Goal: Task Accomplishment & Management: Manage account settings

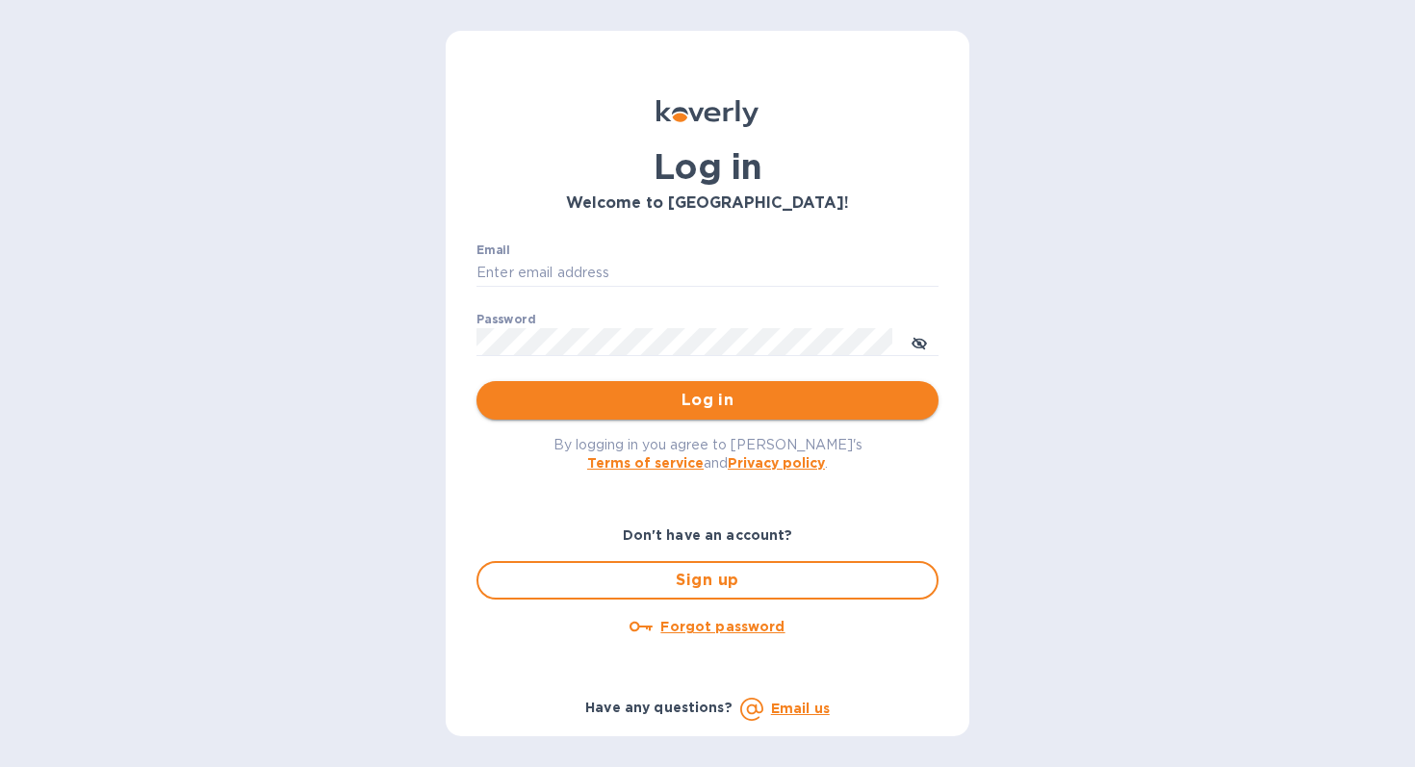
type input "[PERSON_NAME][EMAIL_ADDRESS][DOMAIN_NAME]"
click at [718, 417] on button "Log in" at bounding box center [707, 400] width 462 height 38
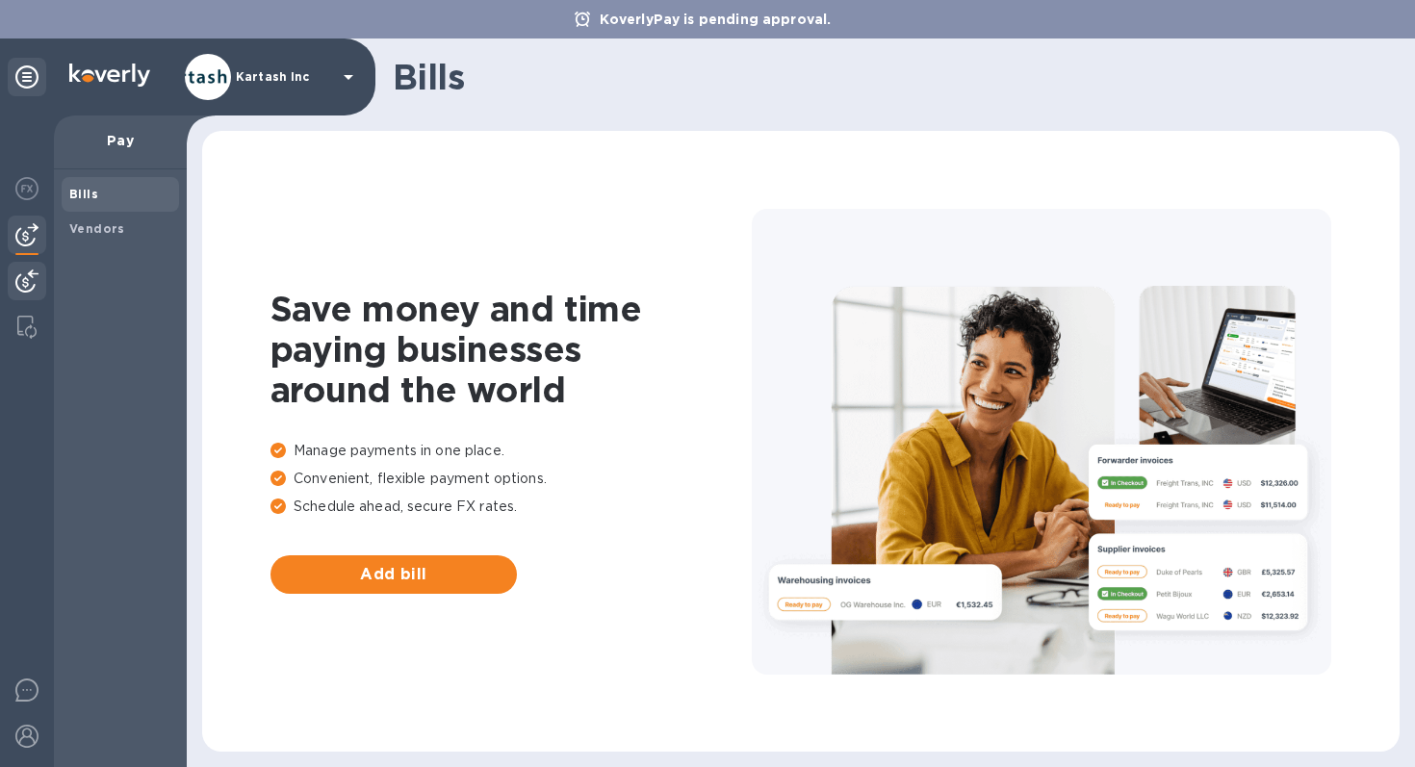
click at [38, 276] on div at bounding box center [27, 283] width 38 height 42
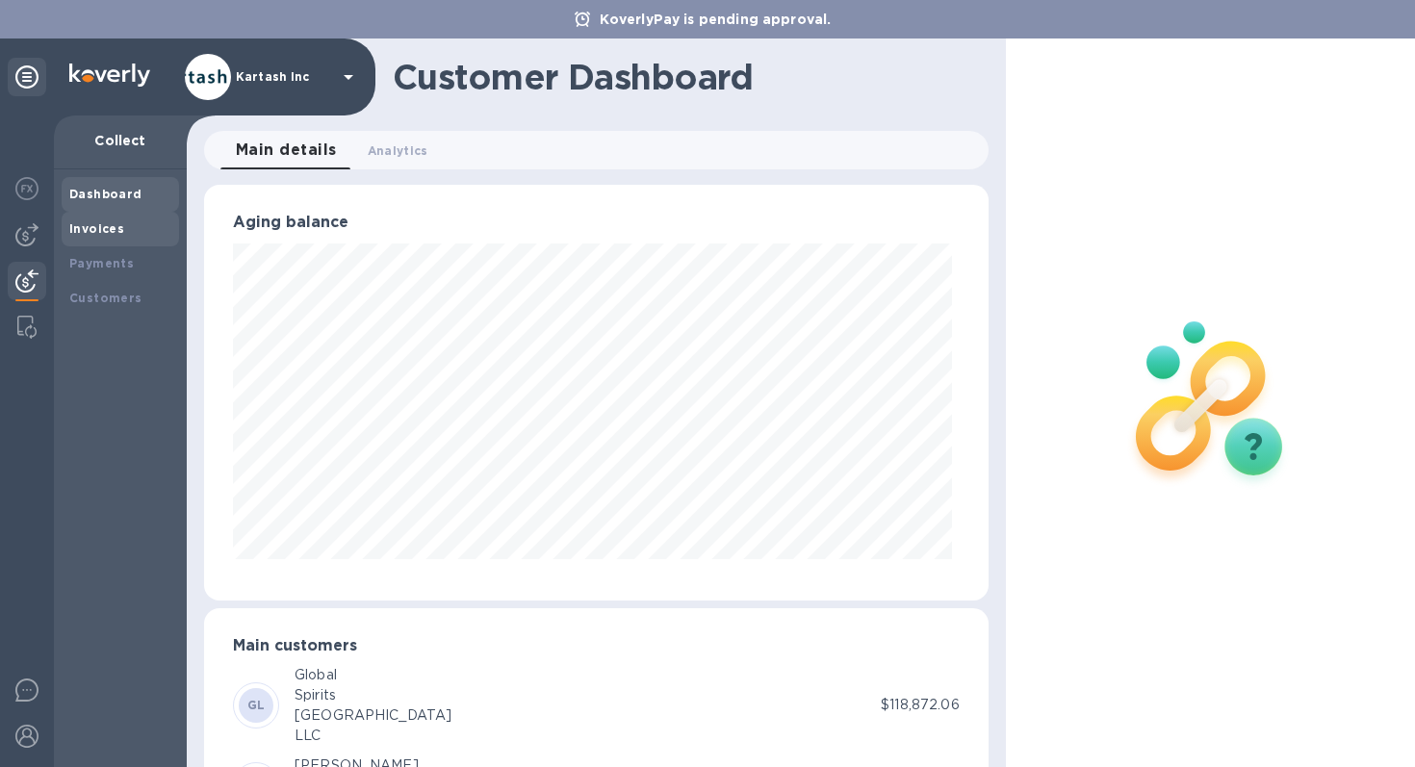
click at [125, 237] on div "Invoices" at bounding box center [120, 228] width 102 height 19
